Goal: Information Seeking & Learning: Compare options

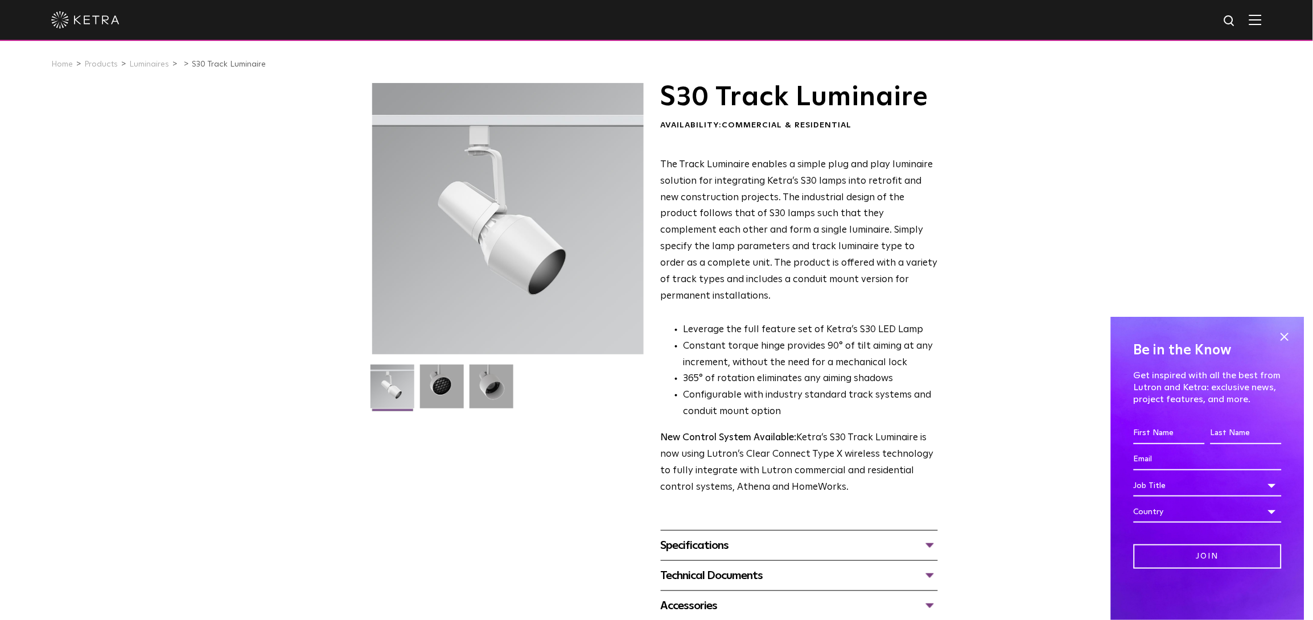
click at [805, 537] on div "Specifications" at bounding box center [799, 546] width 277 height 18
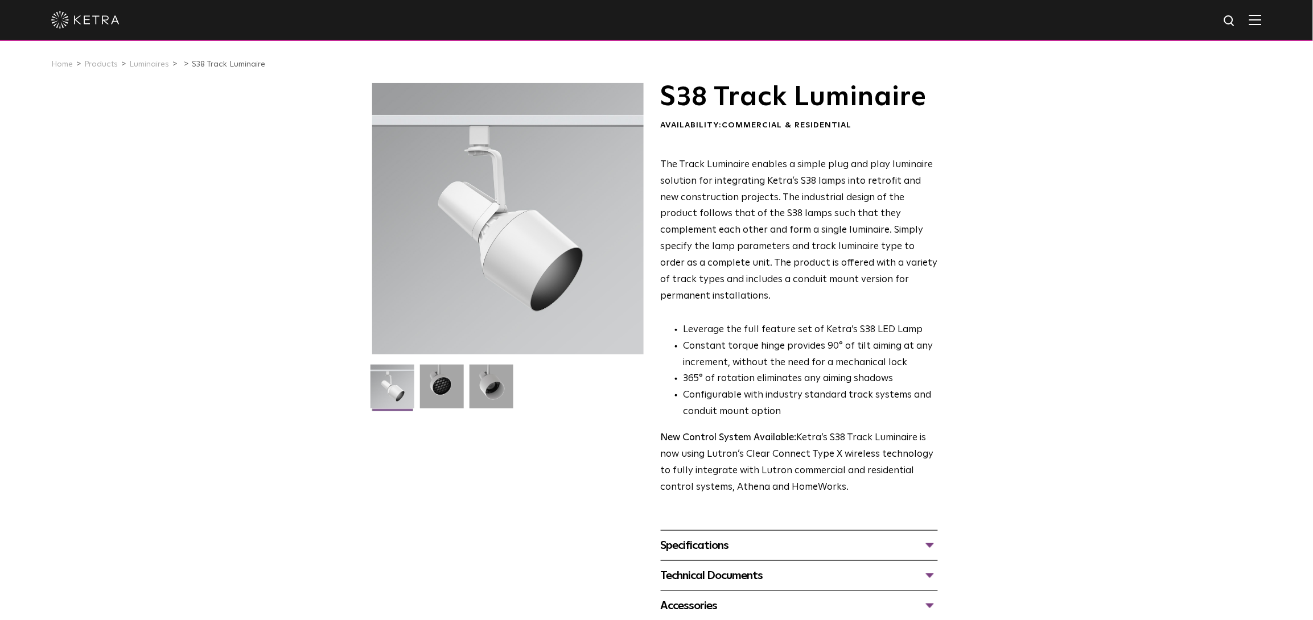
click at [931, 537] on div "Specifications" at bounding box center [799, 546] width 277 height 18
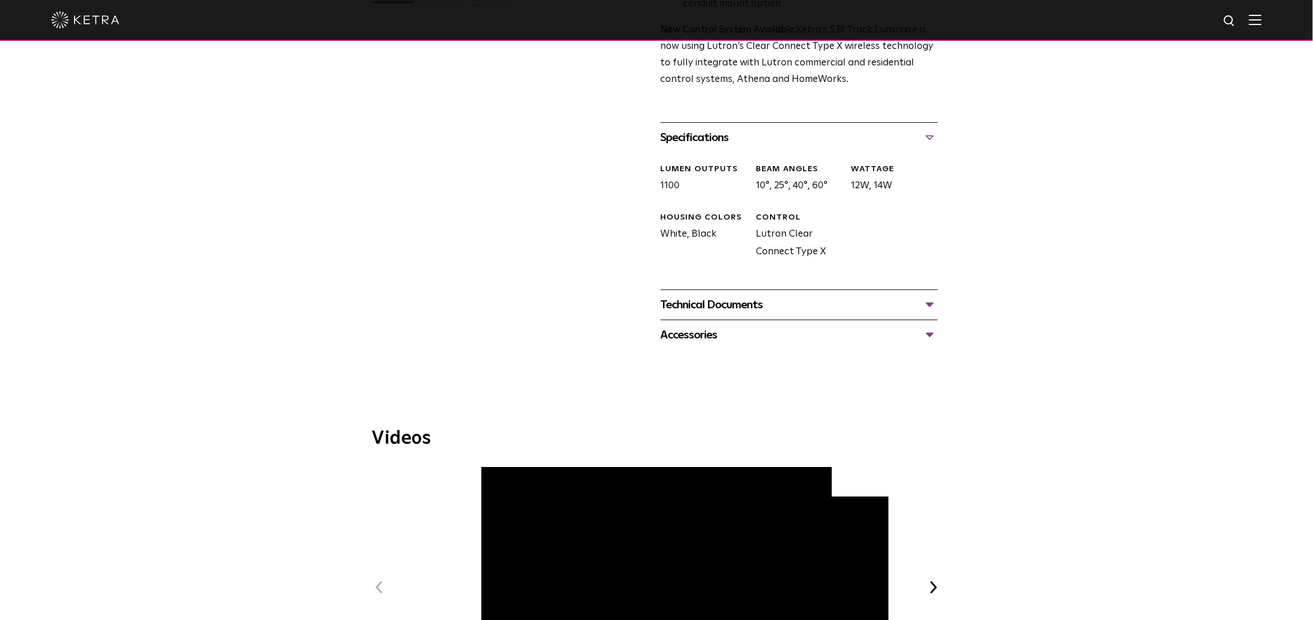
scroll to position [455, 0]
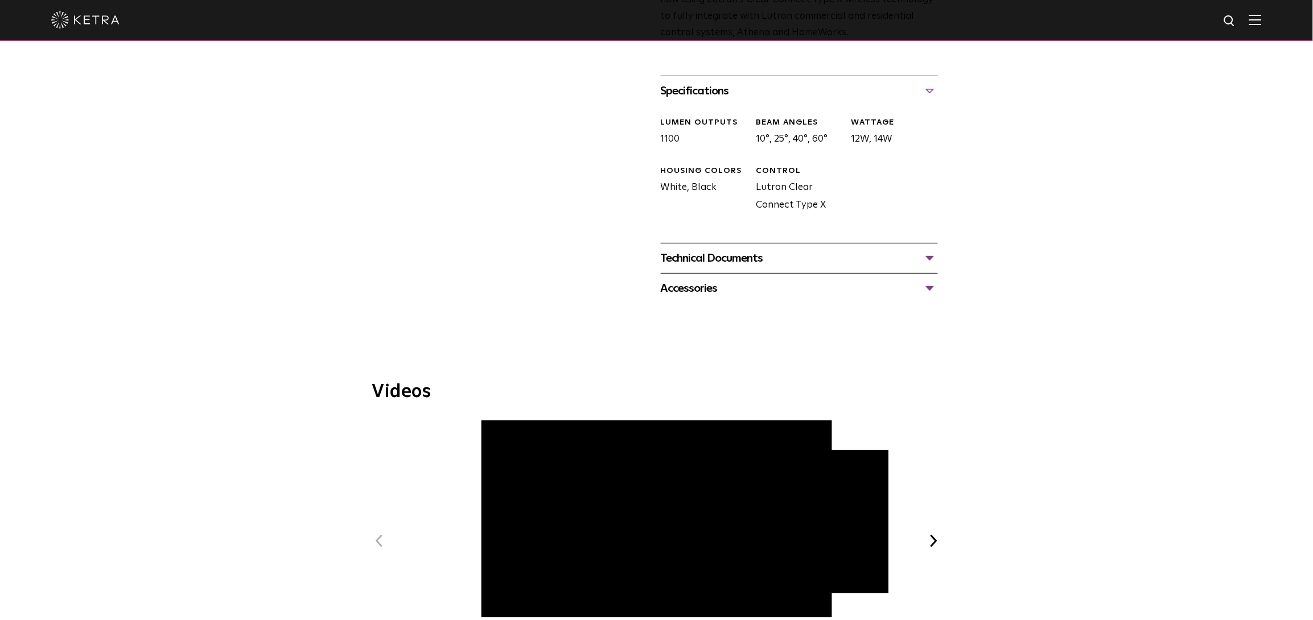
click at [937, 249] on div "Technical Documents" at bounding box center [799, 258] width 277 height 18
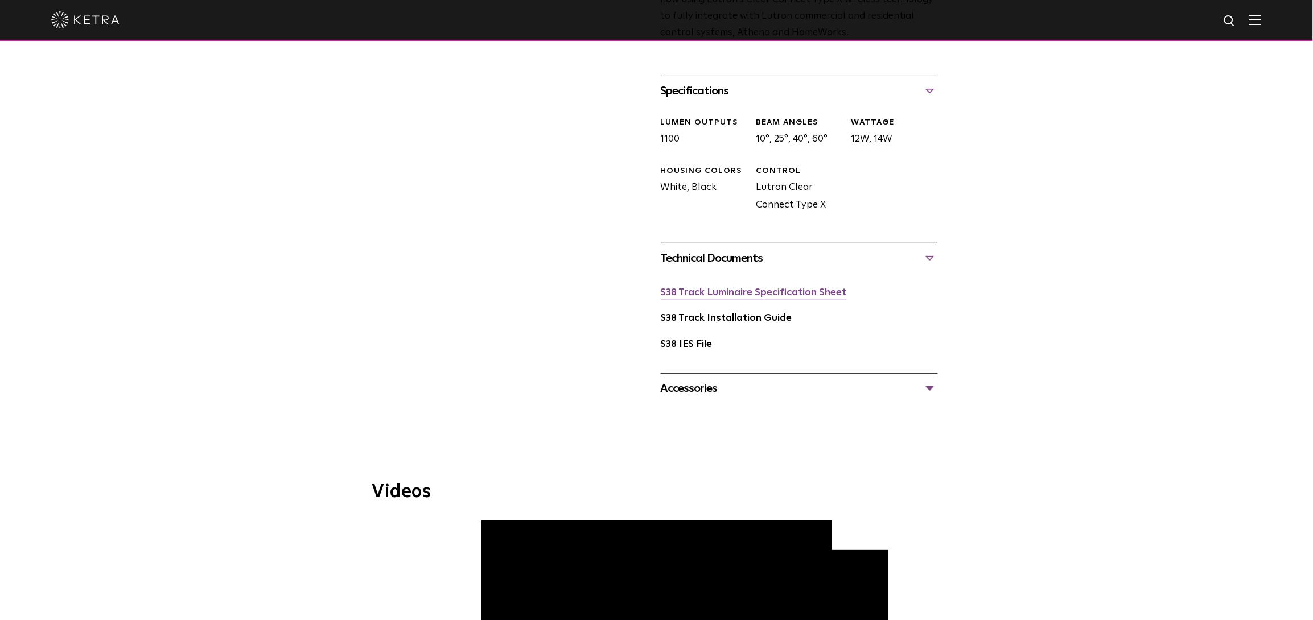
click at [830, 288] on link "S38 Track Luminaire Specification Sheet" at bounding box center [754, 293] width 186 height 10
